Goal: Task Accomplishment & Management: Use online tool/utility

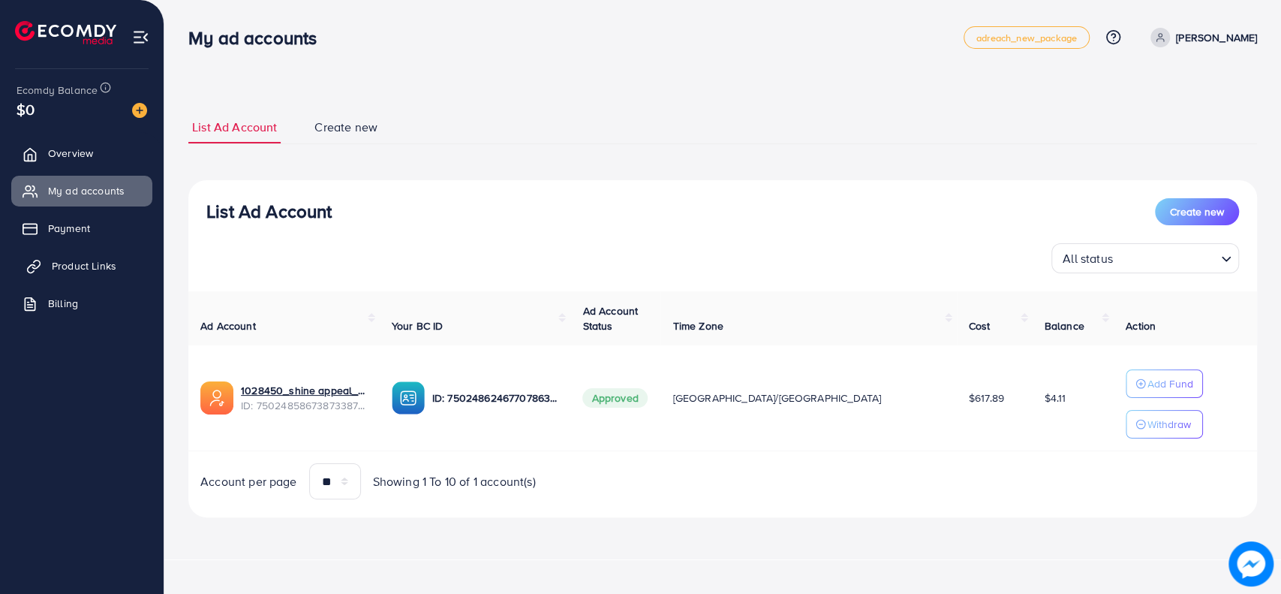
click at [117, 266] on link "Product Links" at bounding box center [81, 266] width 141 height 30
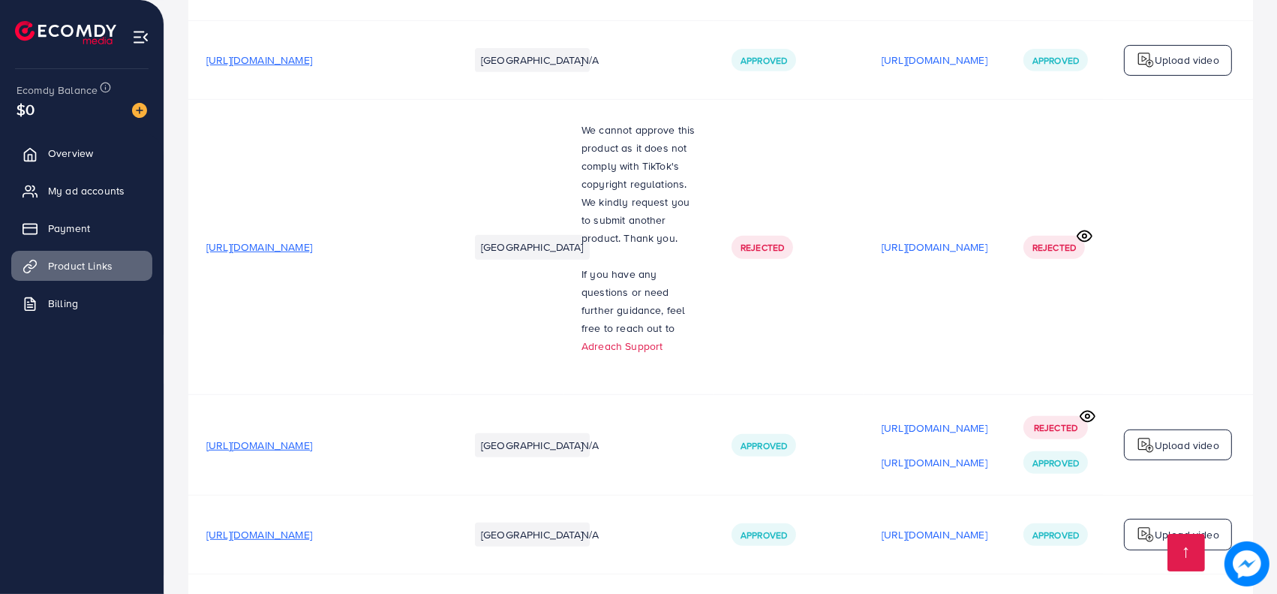
scroll to position [6574, 0]
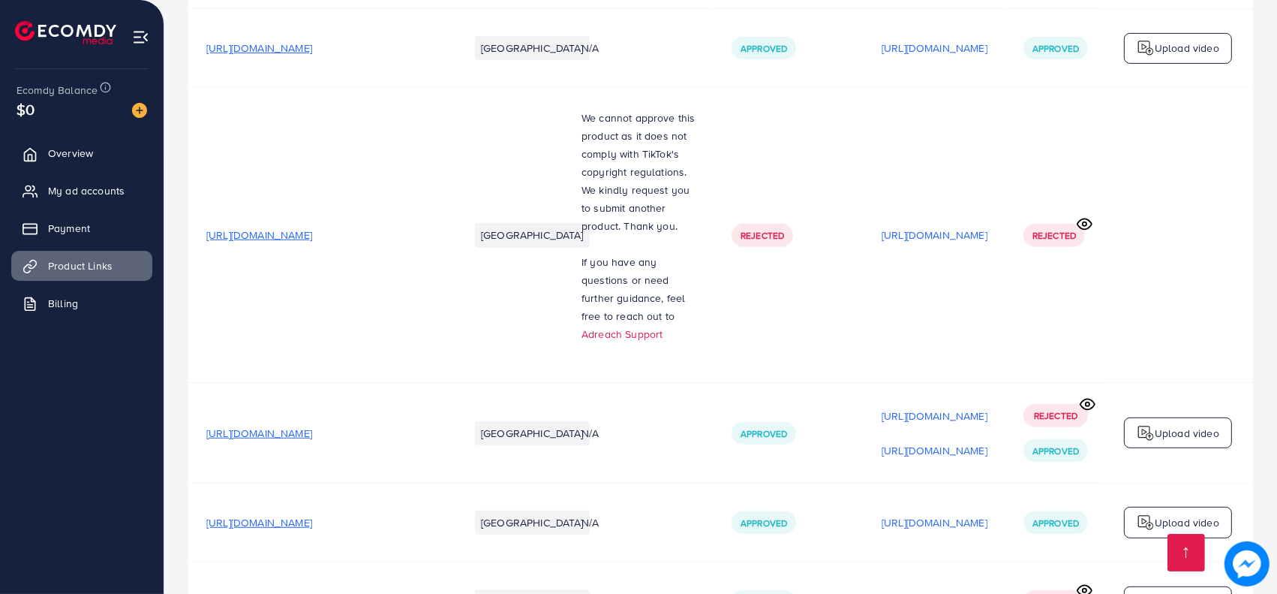
click at [56, 191] on span "My ad accounts" at bounding box center [90, 190] width 77 height 15
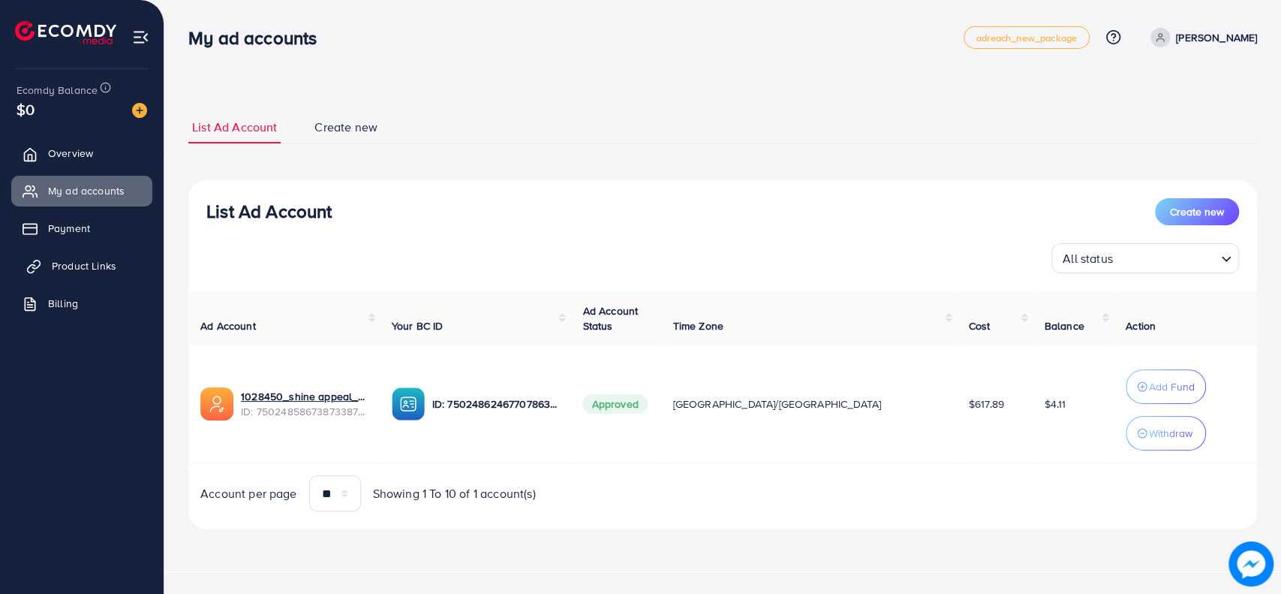
click at [66, 272] on span "Product Links" at bounding box center [84, 265] width 65 height 15
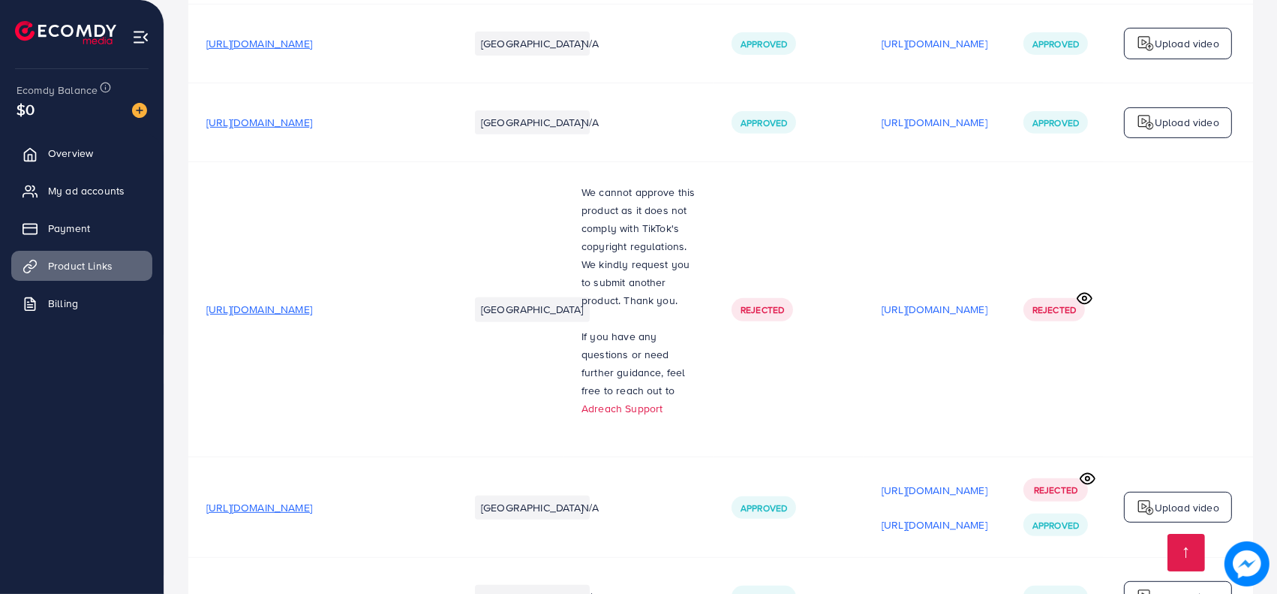
scroll to position [6574, 0]
